Goal: Use online tool/utility: Utilize a website feature to perform a specific function

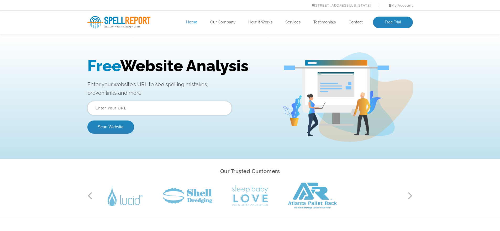
click at [142, 105] on input "text" at bounding box center [159, 108] width 144 height 14
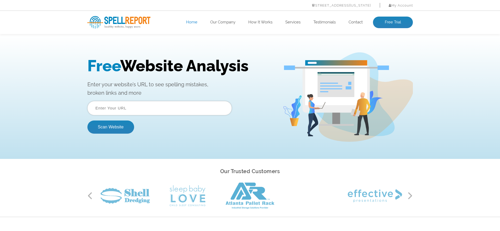
type input "https://tourfiji.tours/"
click at [108, 126] on button "Scan Website" at bounding box center [110, 126] width 47 height 13
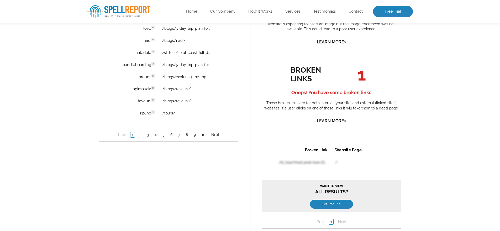
scroll to position [446, 0]
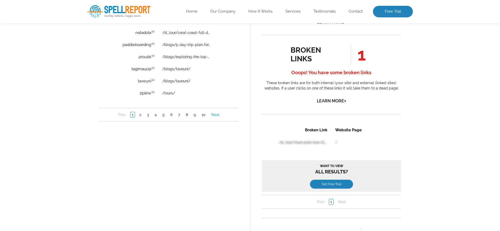
click at [213, 116] on link "Next" at bounding box center [215, 114] width 11 height 5
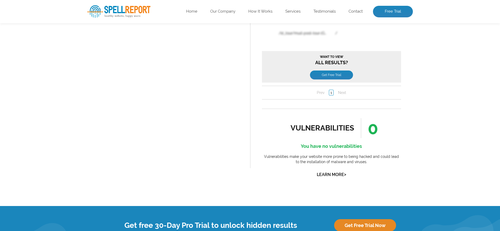
scroll to position [631, 0]
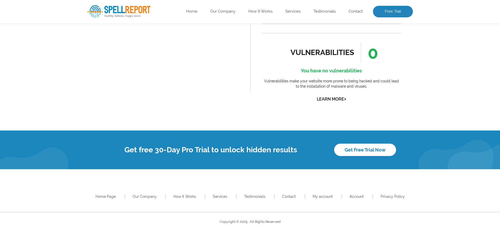
click at [381, 152] on link "Get Free Trial Now" at bounding box center [365, 149] width 62 height 13
